Goal: Information Seeking & Learning: Learn about a topic

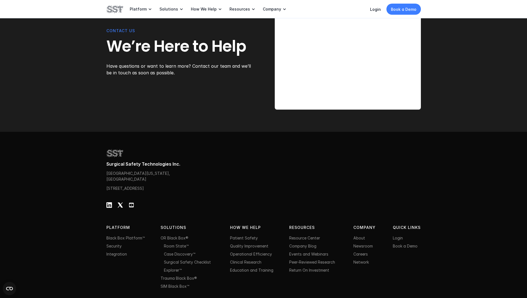
scroll to position [1696, 0]
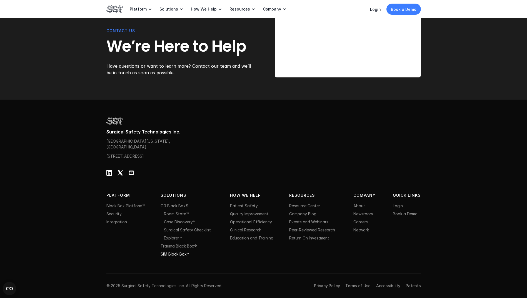
click at [174, 256] on link "SIM Black Box™" at bounding box center [175, 254] width 29 height 5
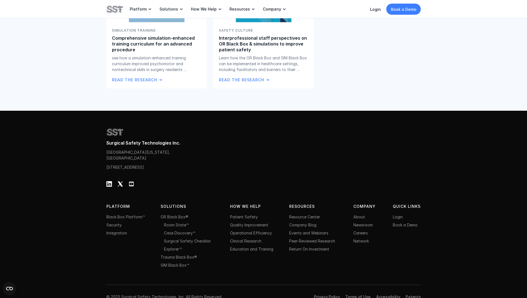
scroll to position [1034, 0]
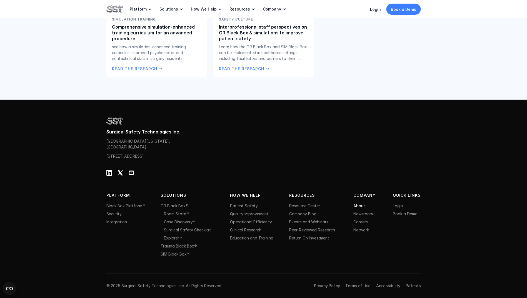
click at [362, 205] on link "About" at bounding box center [359, 206] width 12 height 5
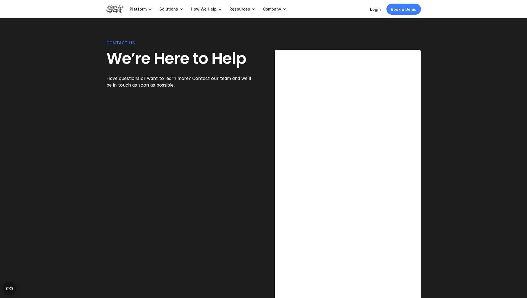
scroll to position [1417, 0]
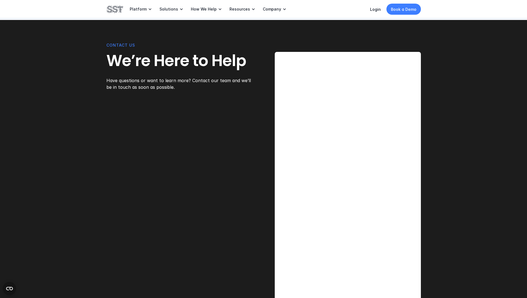
click at [443, 106] on div "CONTACT US We’re Here to Help Have questions or want to learn more? Contact our…" at bounding box center [263, 198] width 527 height 357
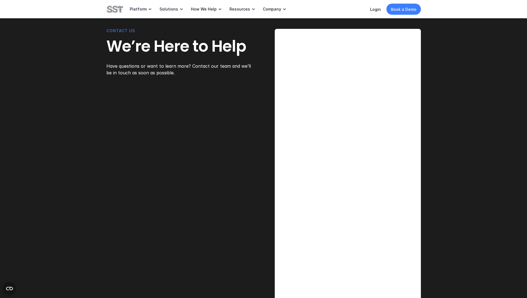
scroll to position [1444, 0]
